Goal: Information Seeking & Learning: Learn about a topic

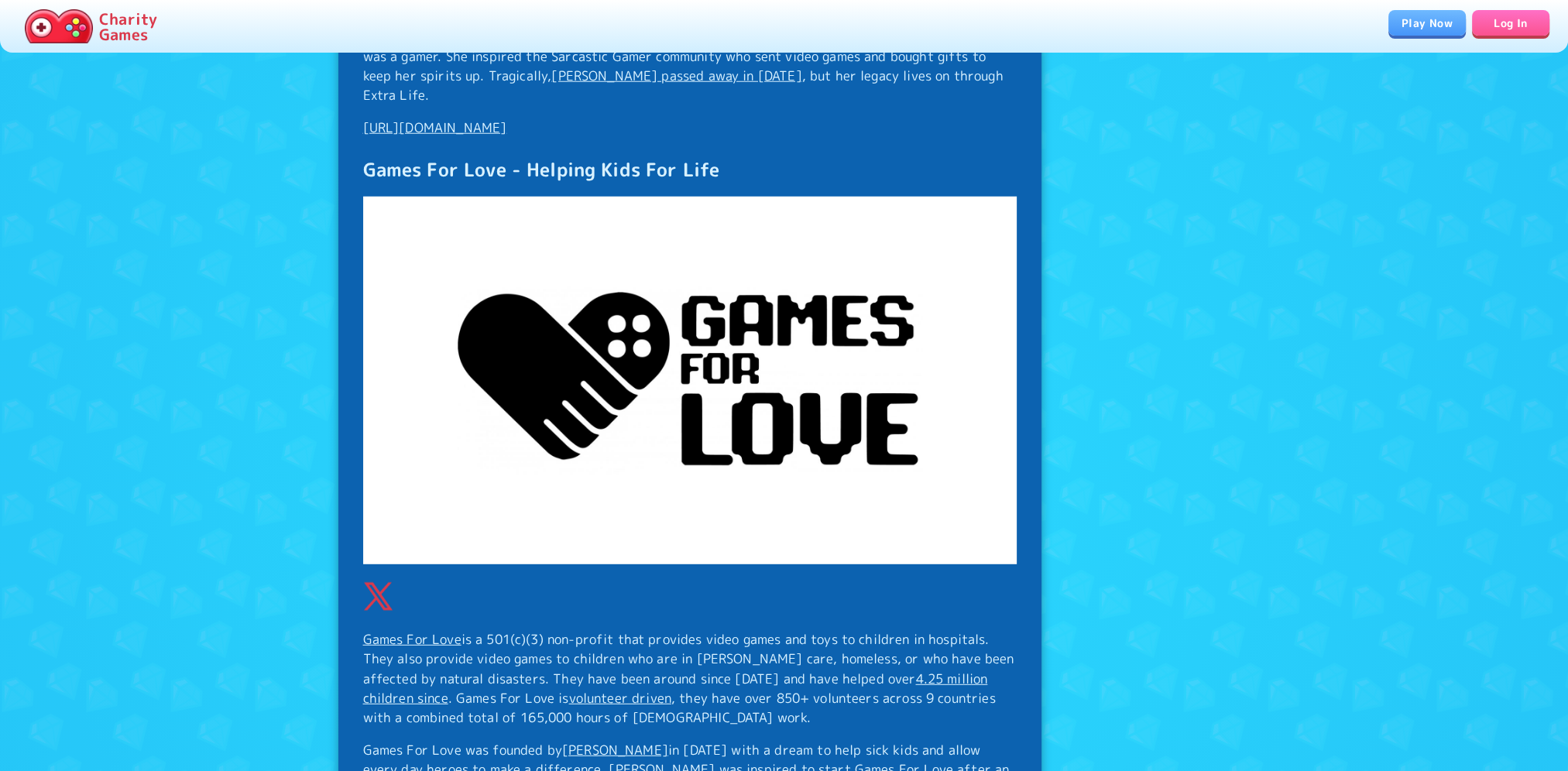
scroll to position [5728, 0]
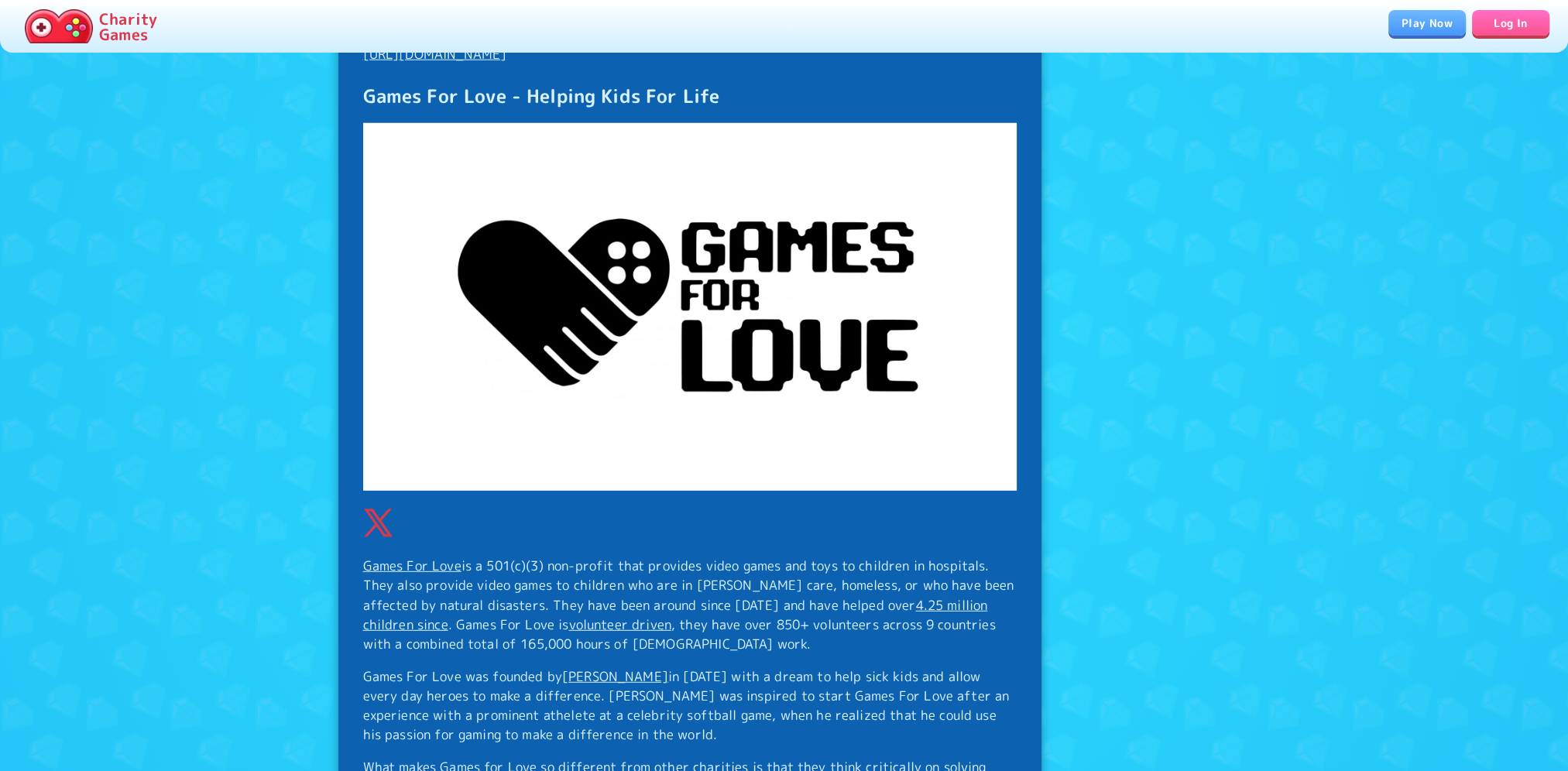
click at [403, 557] on link "Games For Love" at bounding box center [412, 565] width 98 height 18
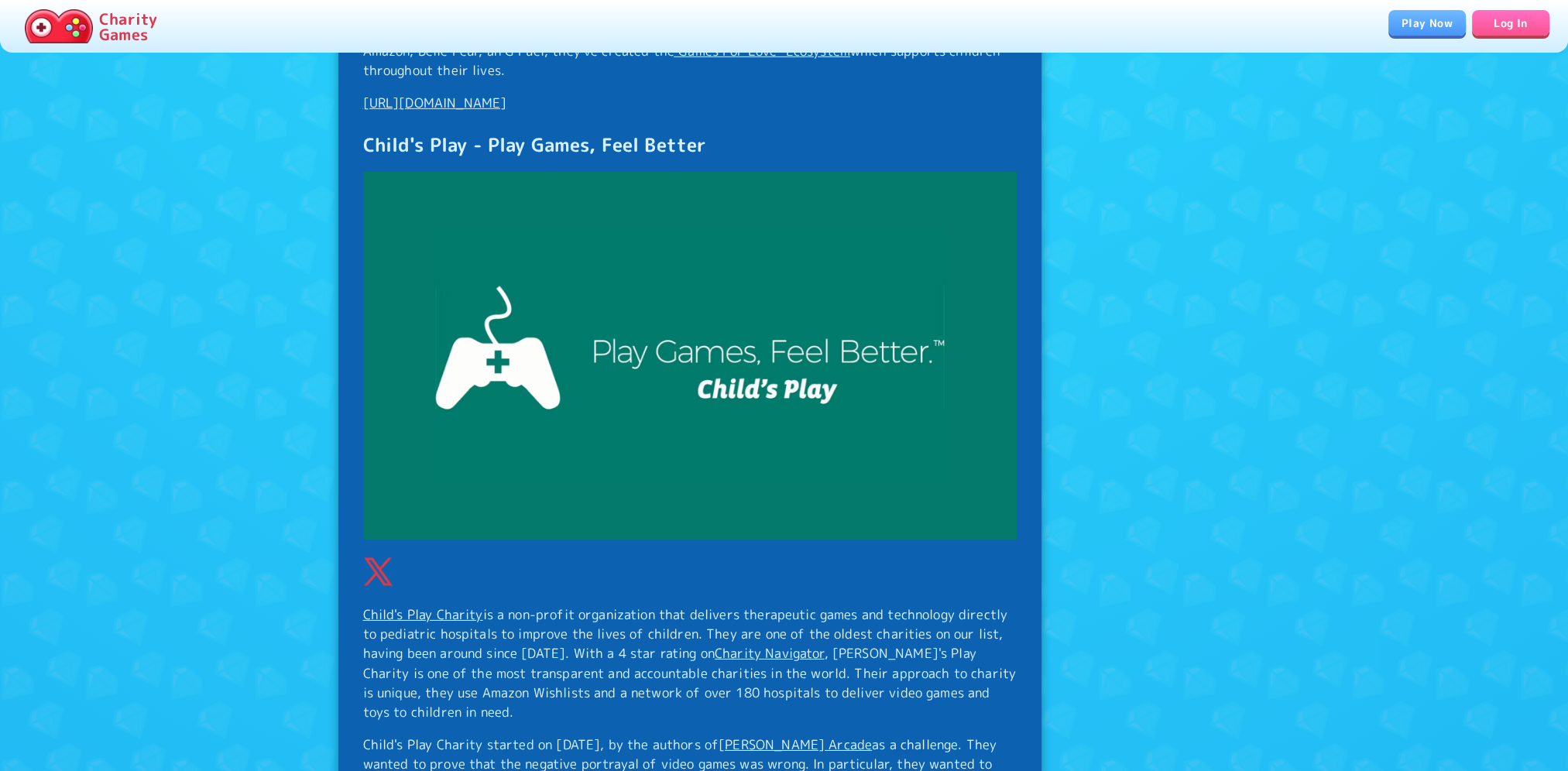
scroll to position [6503, 0]
drag, startPoint x: 465, startPoint y: 126, endPoint x: 361, endPoint y: 129, distance: 104.0
drag, startPoint x: 361, startPoint y: 129, endPoint x: 374, endPoint y: 129, distance: 13.0
copy h3 "Child's Play"
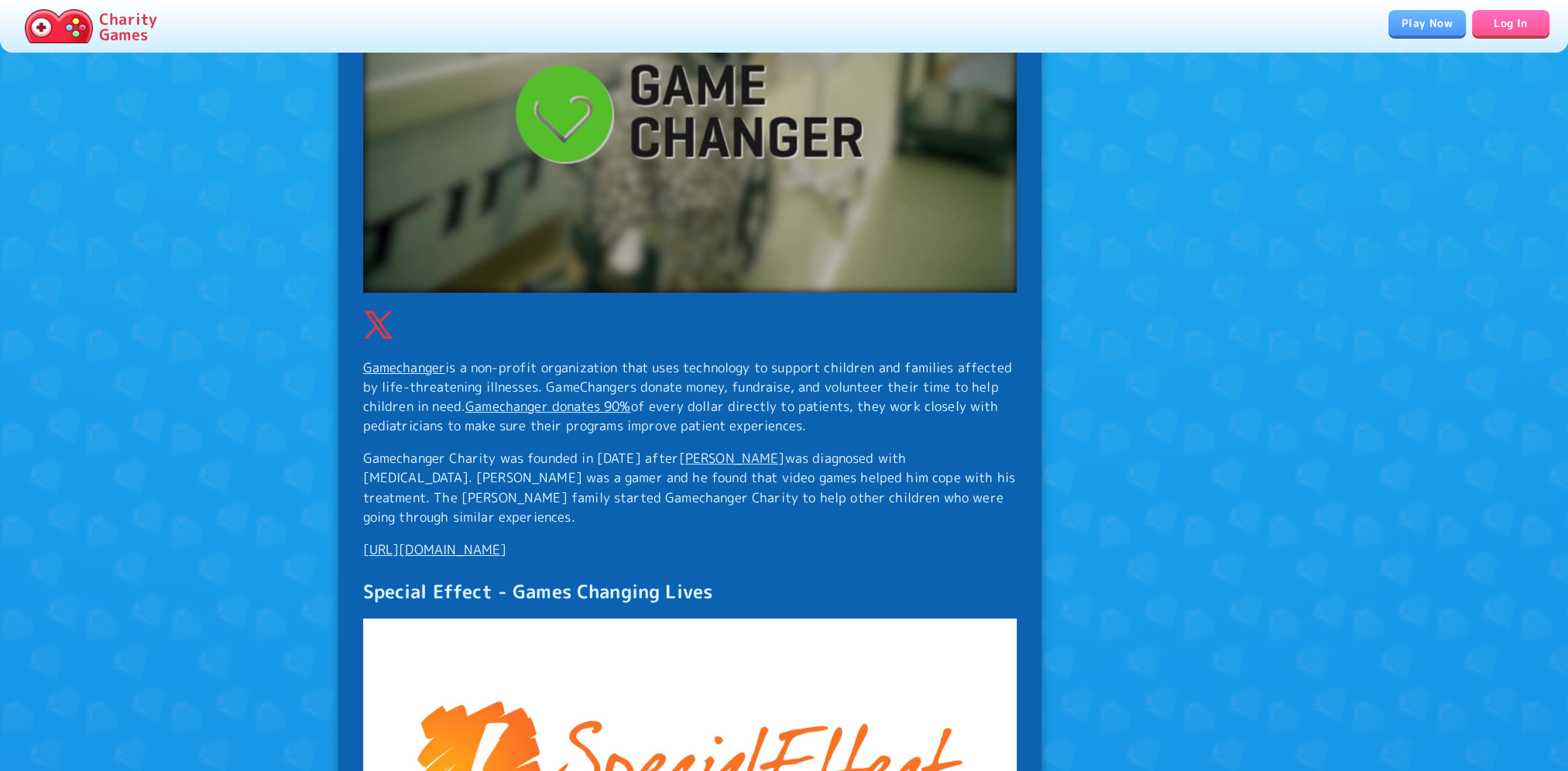
scroll to position [7974, 0]
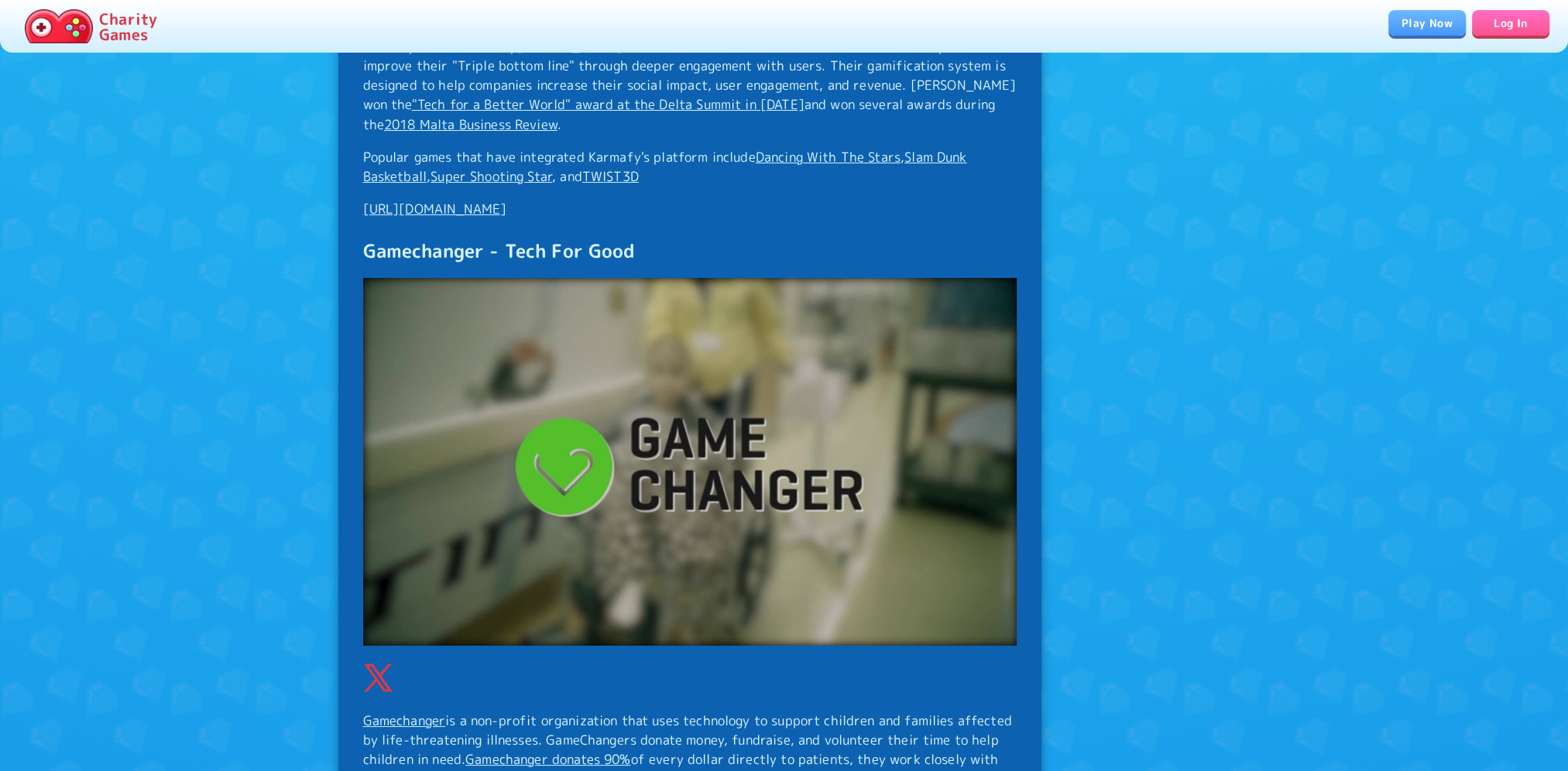
click at [423, 237] on h3 "Gamechanger - Tech For Good" at bounding box center [690, 251] width 654 height 28
copy h3 "Gamechanger"
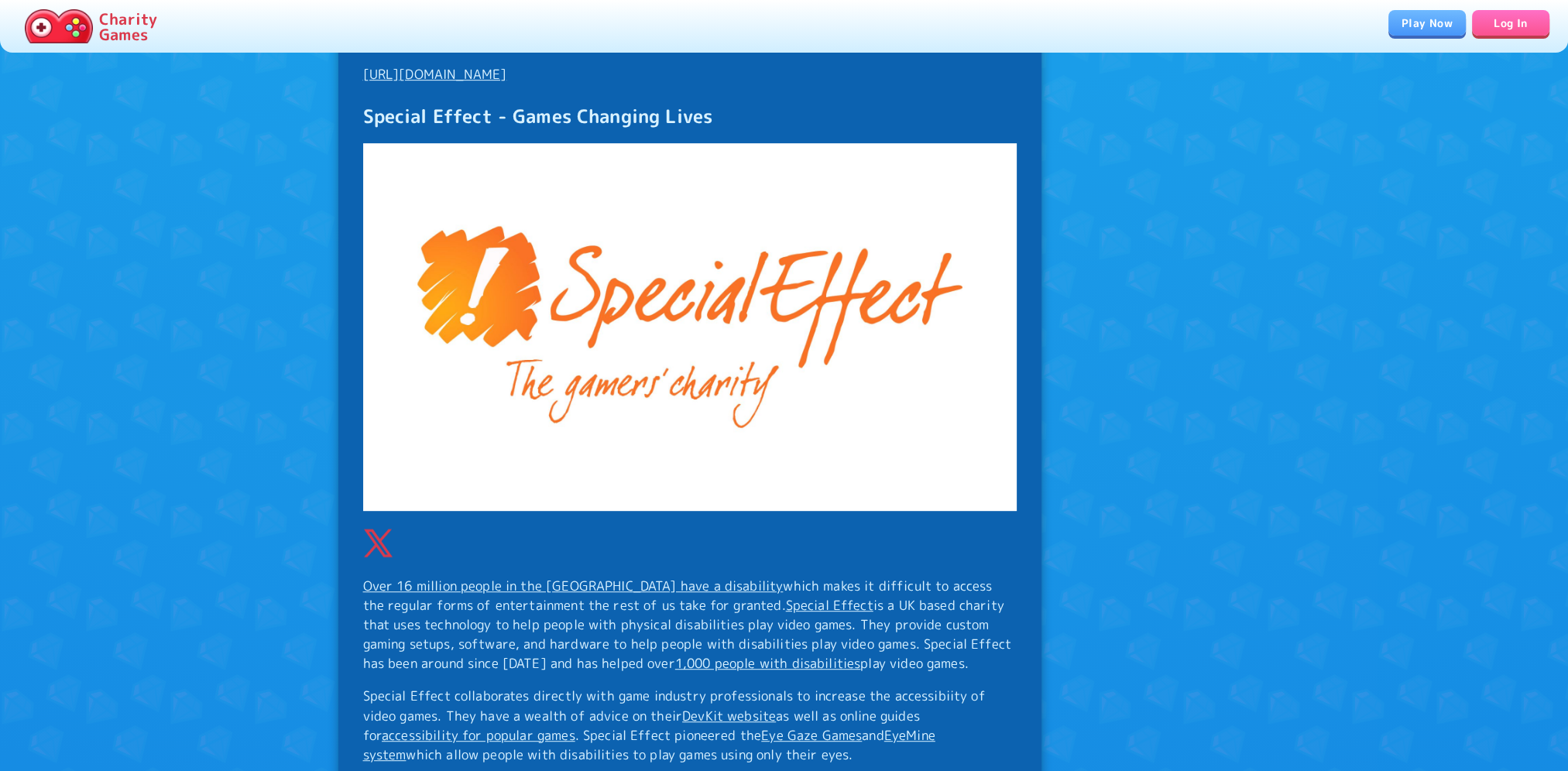
scroll to position [8670, 0]
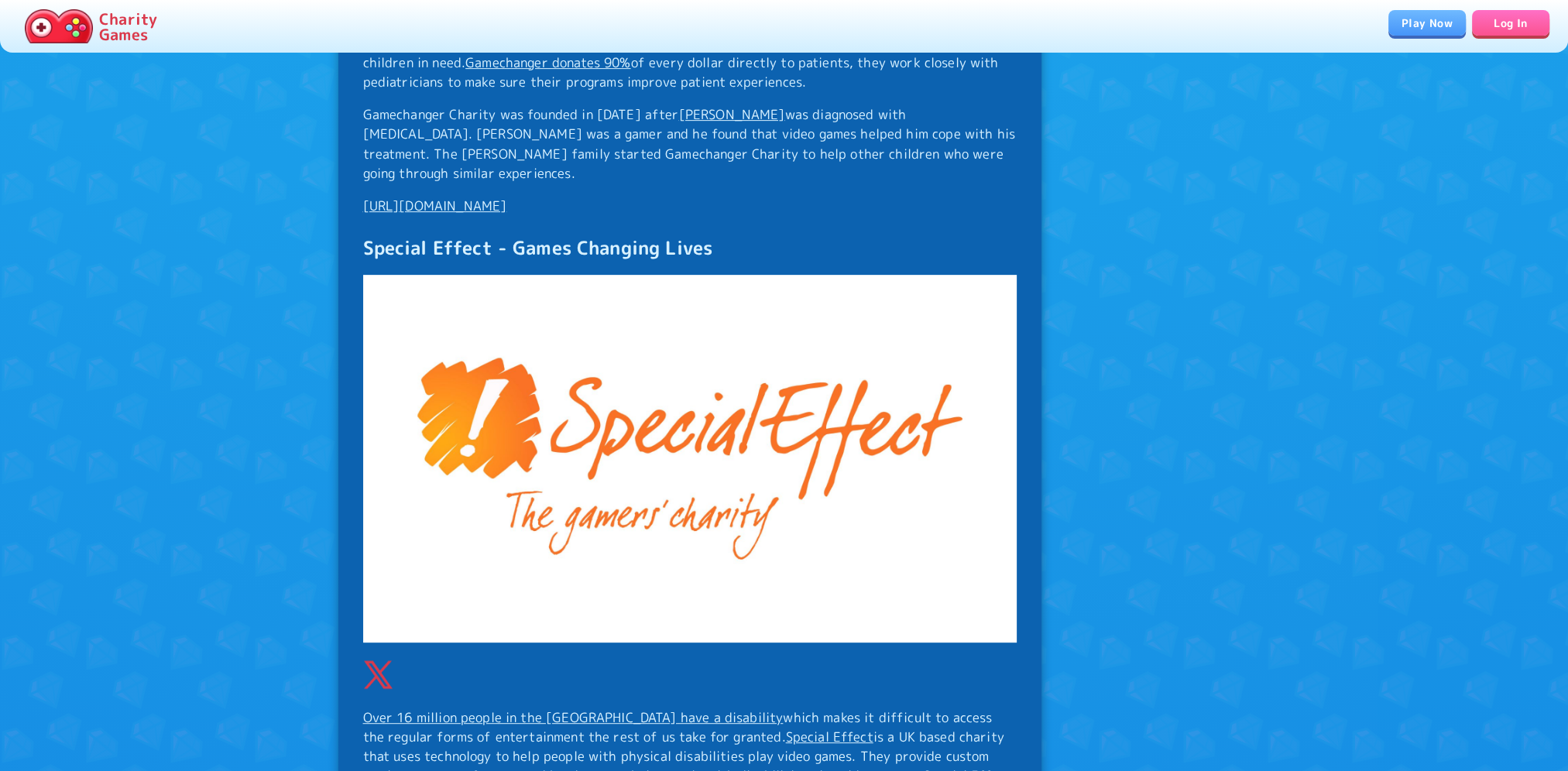
click at [415, 234] on h3 "Special Effect - Games Changing Lives" at bounding box center [690, 247] width 654 height 28
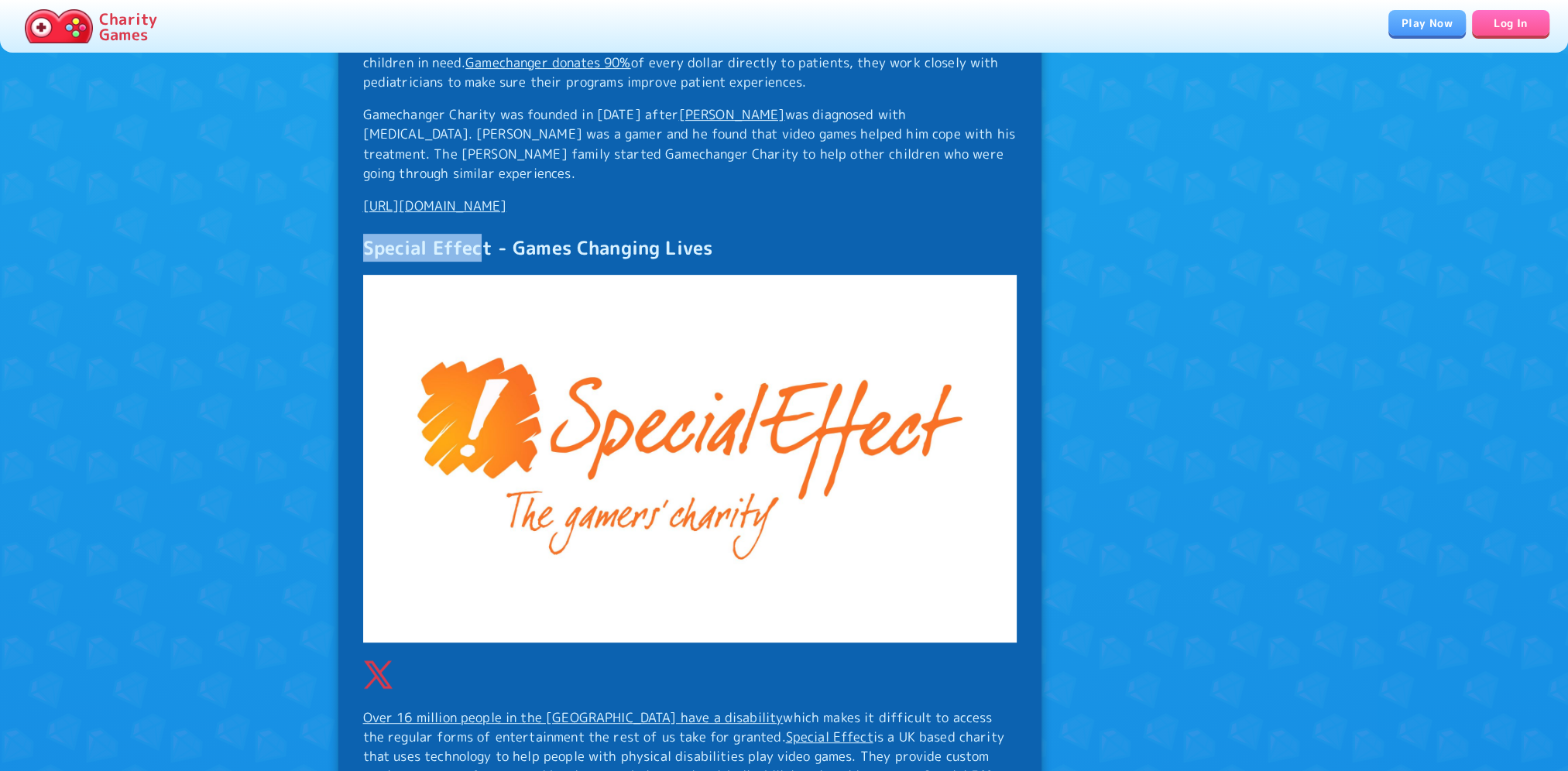
drag, startPoint x: 484, startPoint y: 194, endPoint x: 363, endPoint y: 196, distance: 121.0
click at [363, 234] on h3 "Special Effect - Games Changing Lives" at bounding box center [690, 247] width 654 height 28
copy h3 "Special Effec"
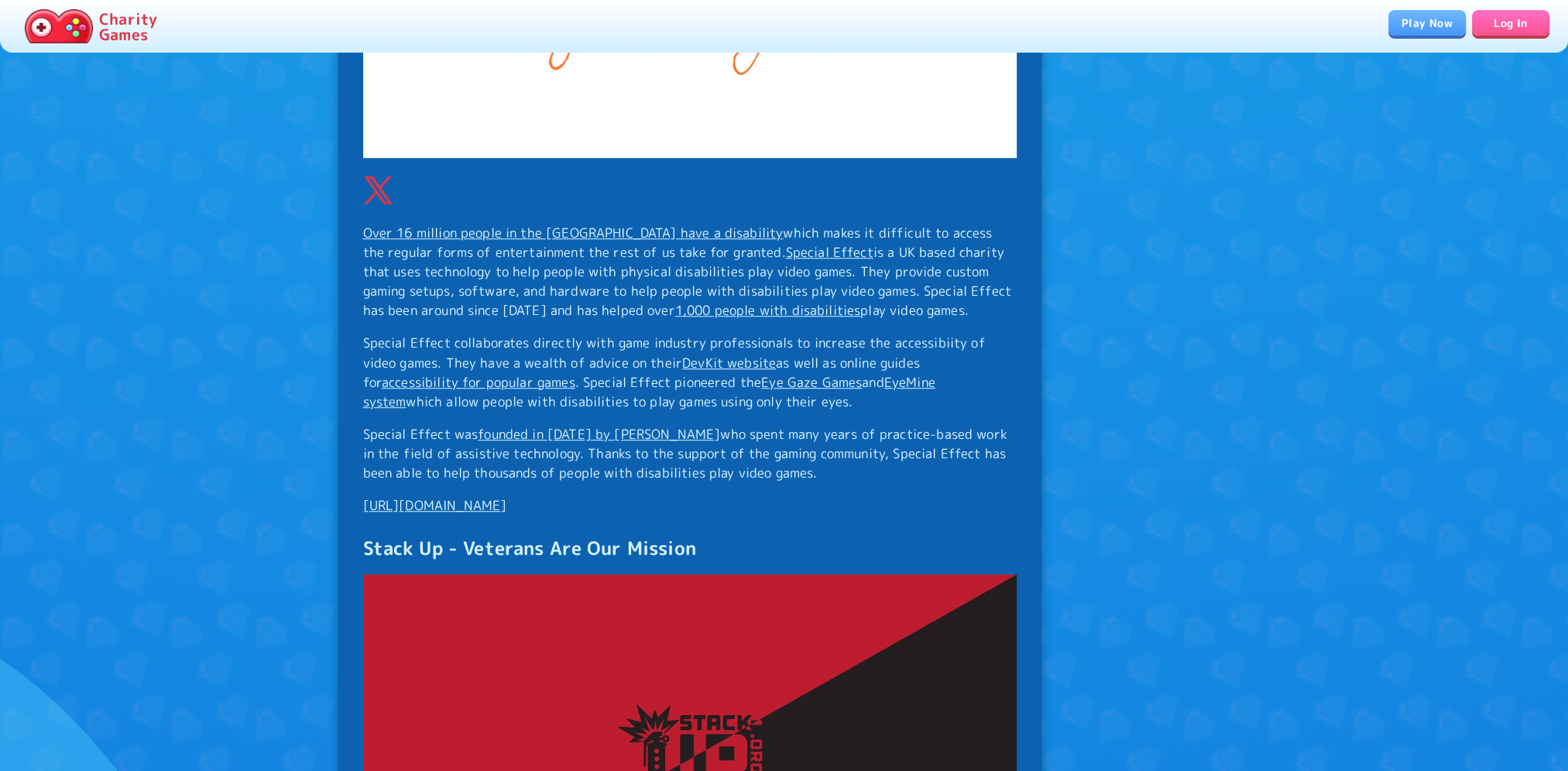
scroll to position [9212, 0]
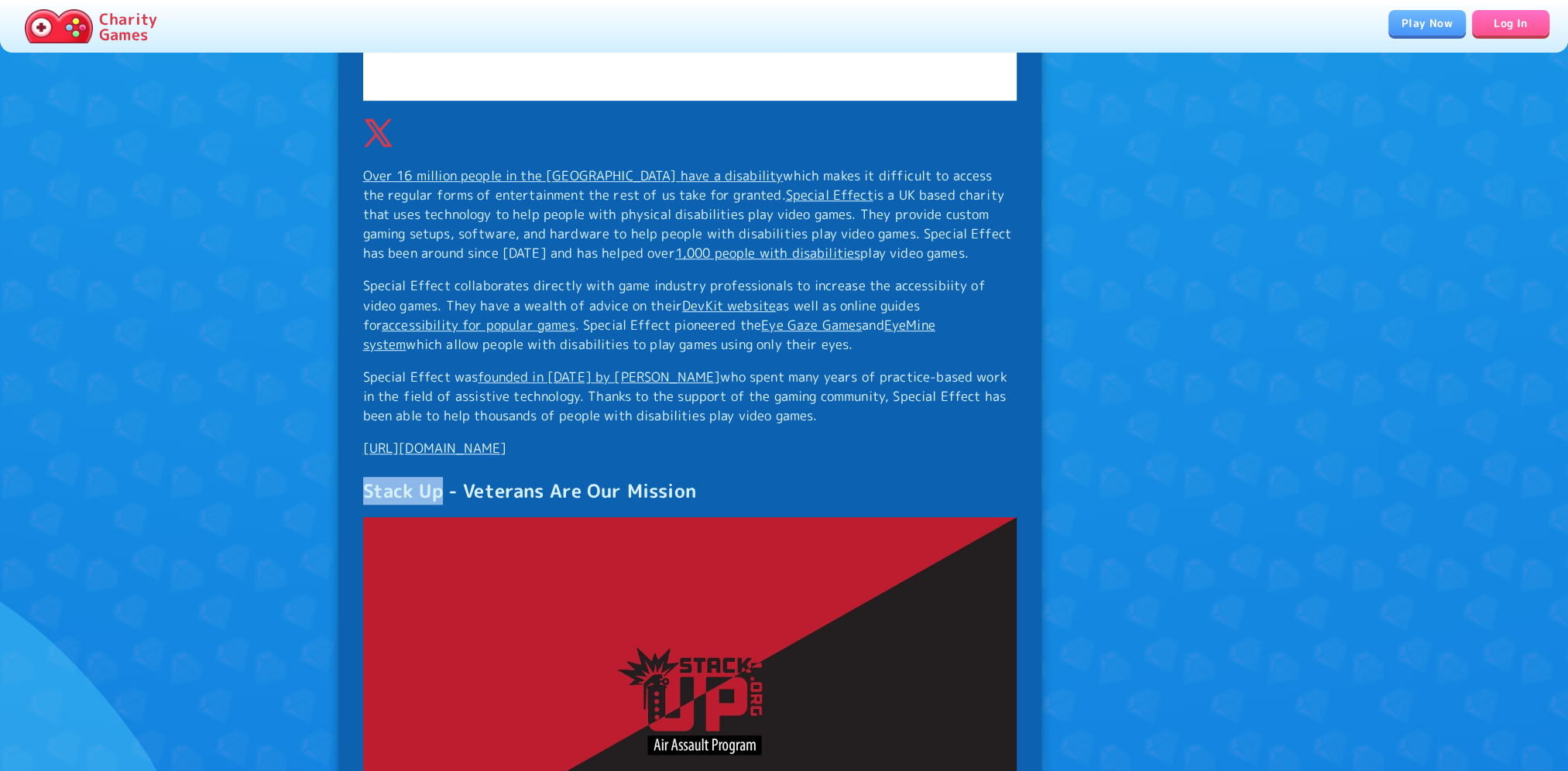
drag, startPoint x: 443, startPoint y: 435, endPoint x: 359, endPoint y: 437, distance: 84.0
drag, startPoint x: 359, startPoint y: 437, endPoint x: 374, endPoint y: 436, distance: 15.0
copy h3 "Stack Up"
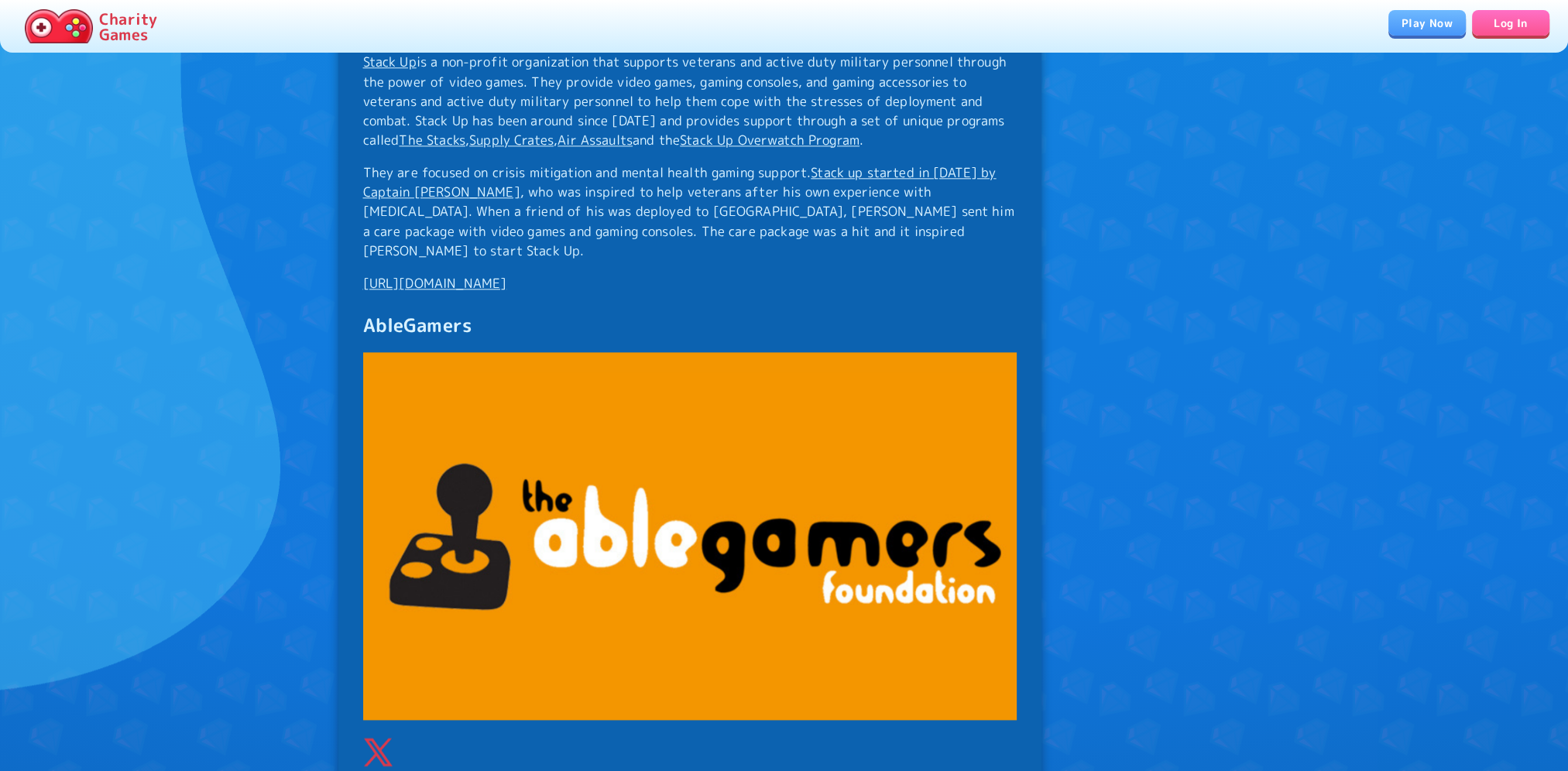
scroll to position [10141, 0]
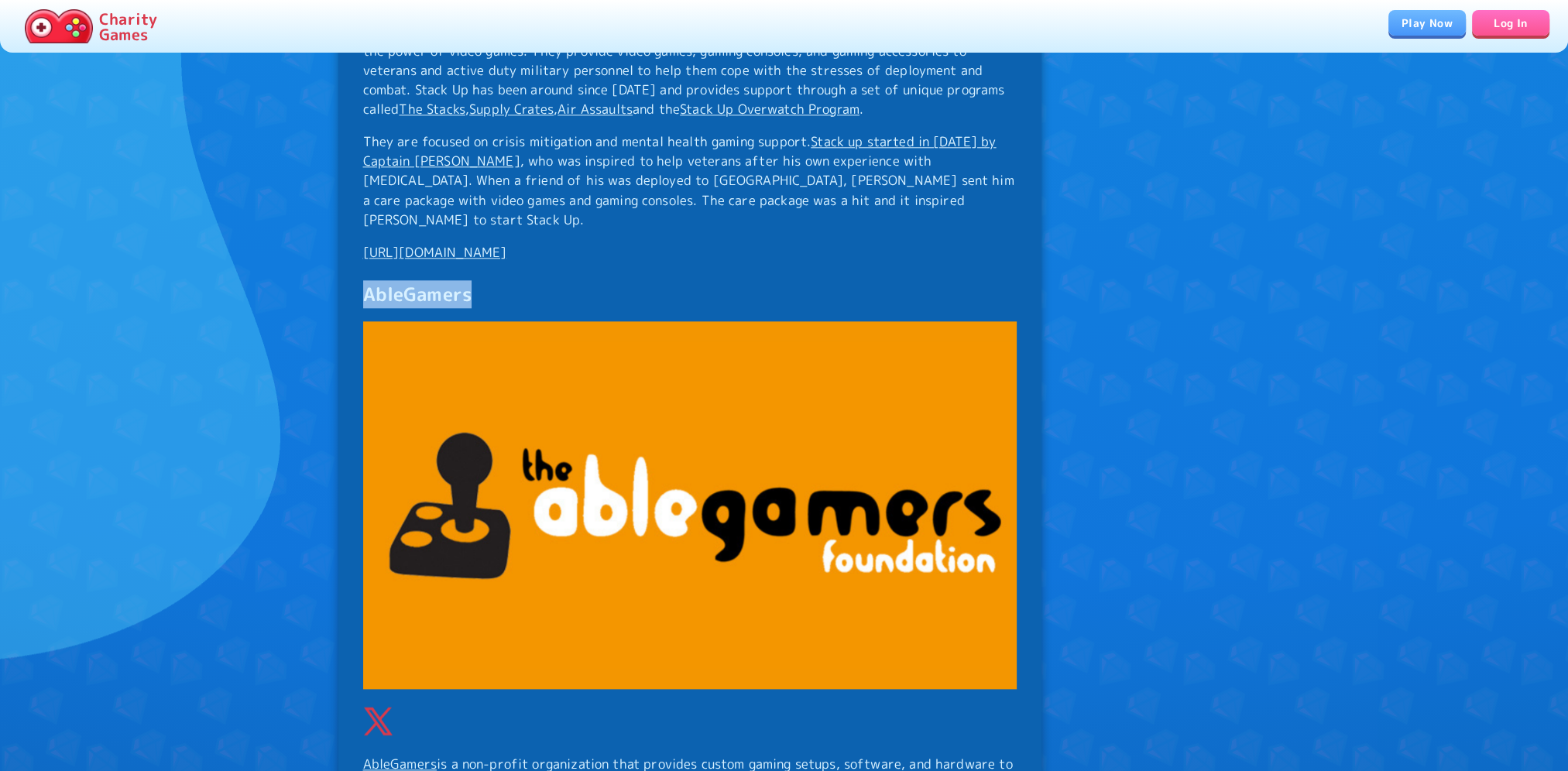
drag, startPoint x: 473, startPoint y: 223, endPoint x: 356, endPoint y: 223, distance: 117.0
drag, startPoint x: 356, startPoint y: 223, endPoint x: 391, endPoint y: 223, distance: 35.0
copy h3 "AbleGamers"
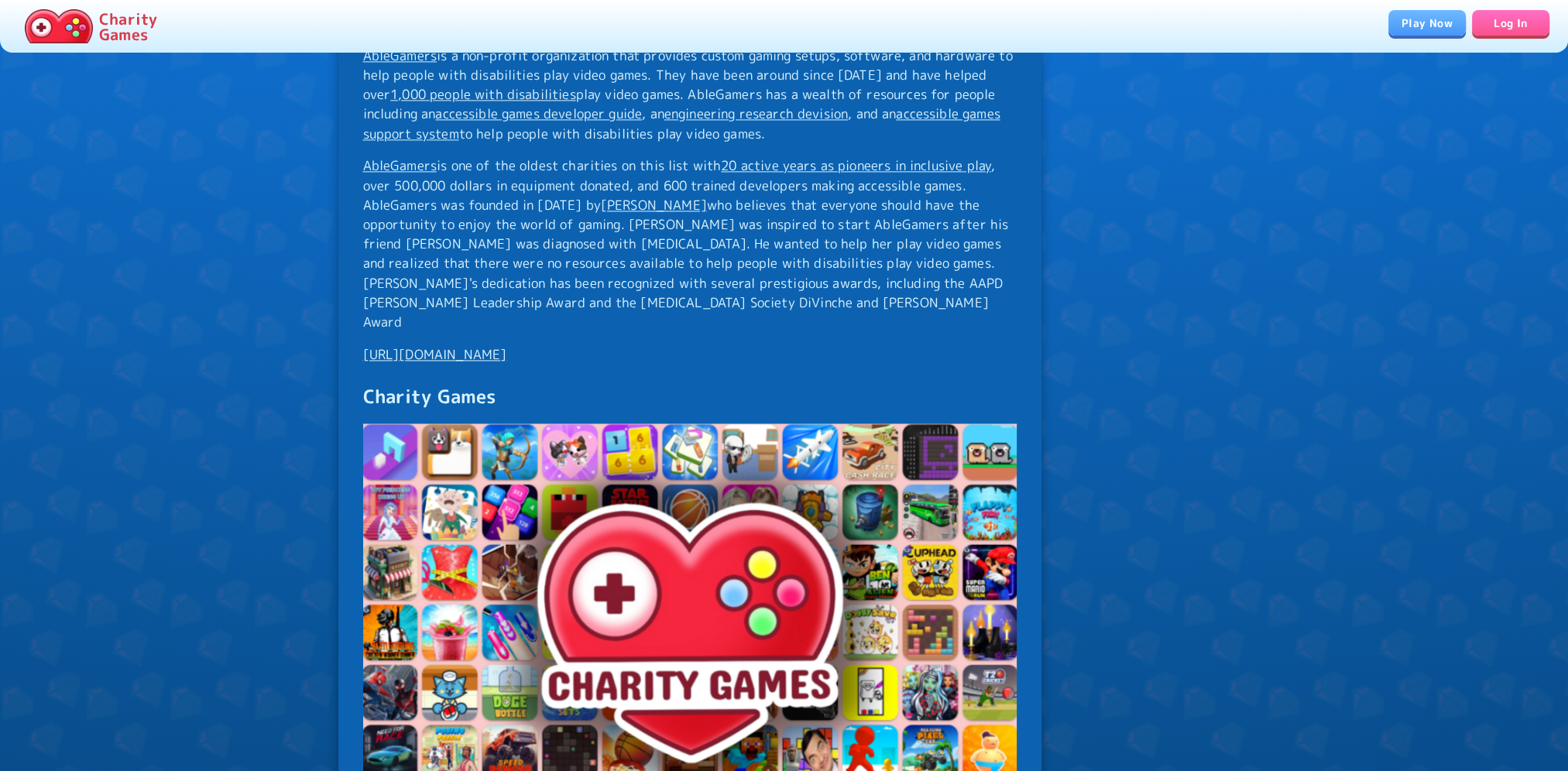
scroll to position [10838, 0]
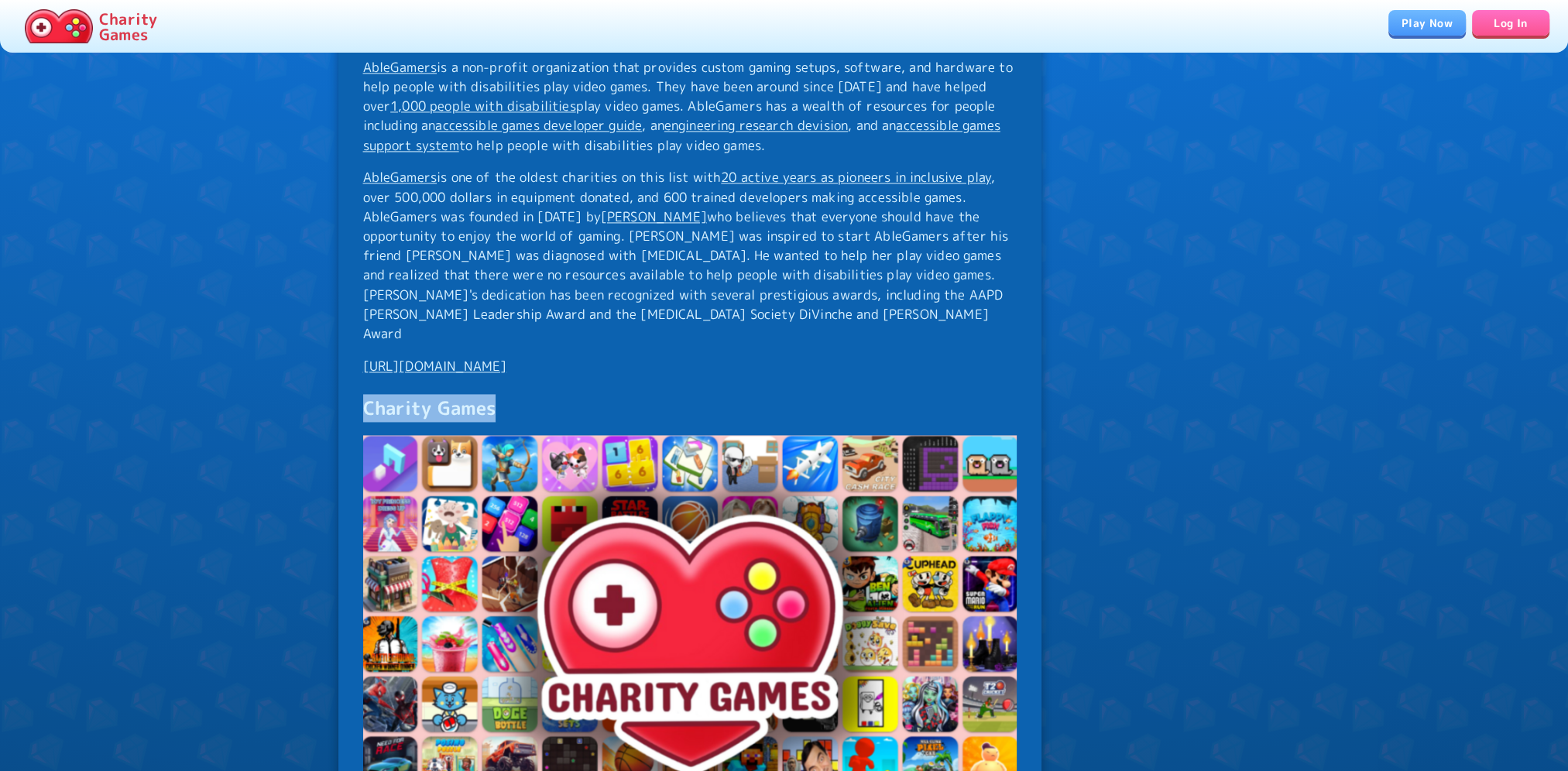
drag, startPoint x: 492, startPoint y: 310, endPoint x: 354, endPoint y: 314, distance: 138.1
drag, startPoint x: 354, startPoint y: 314, endPoint x: 372, endPoint y: 313, distance: 18.0
copy h3 "Charity Games"
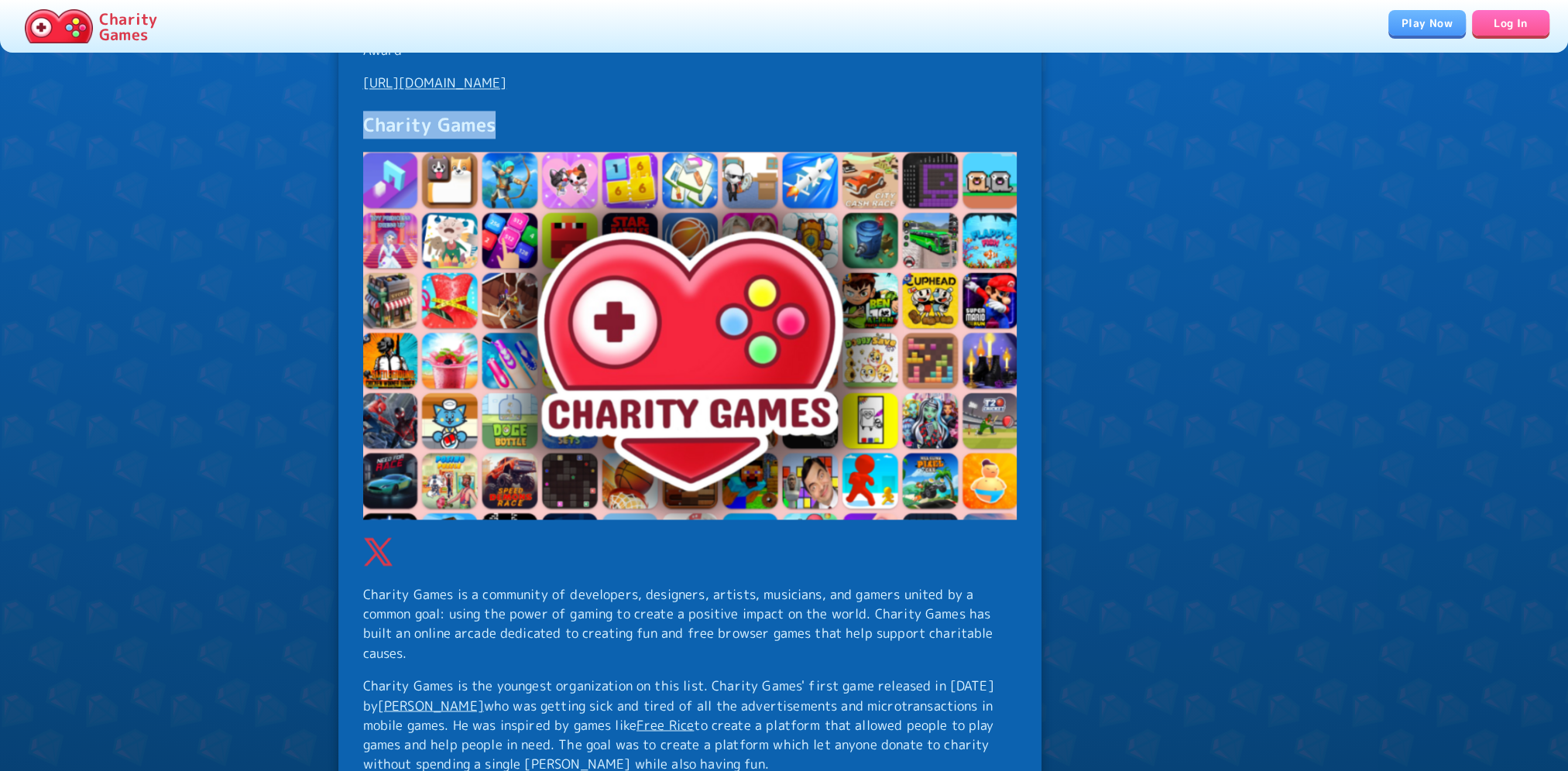
scroll to position [11116, 0]
